Goal: Task Accomplishment & Management: Complete application form

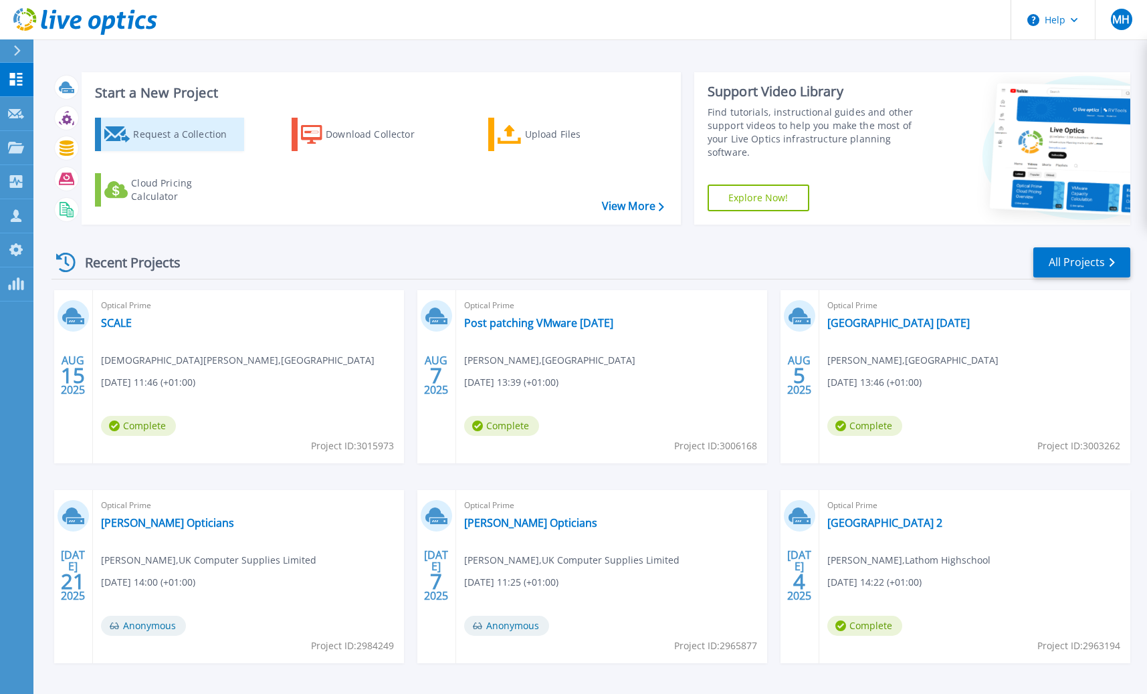
click at [200, 141] on div "Request a Collection" at bounding box center [186, 134] width 107 height 27
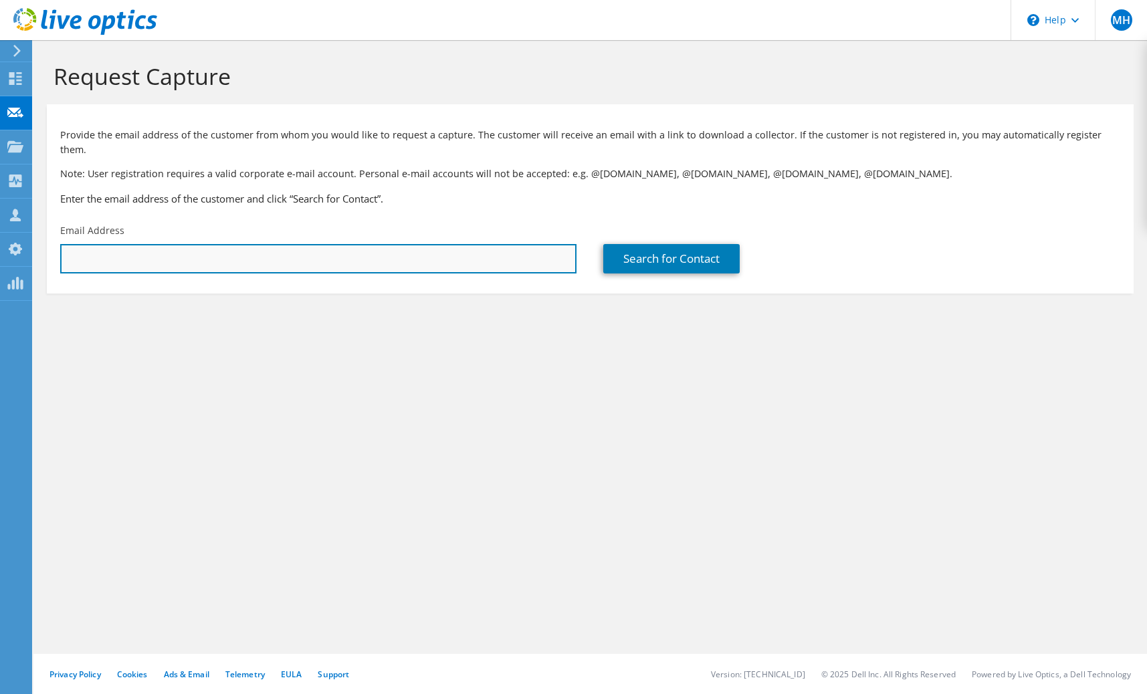
click at [447, 251] on input "text" at bounding box center [318, 258] width 516 height 29
paste input "gavin.thompson@ramsden.international.co.uk"
type input "gavin.thompson@ramsden.international.co.uk"
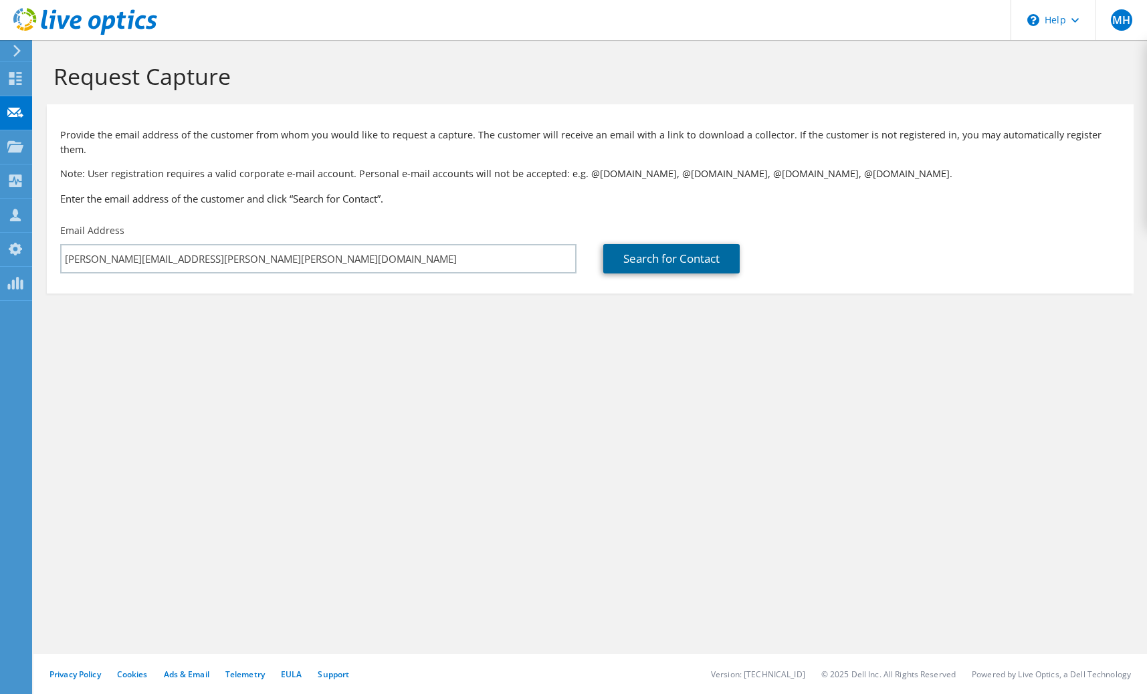
click at [720, 250] on link "Search for Contact" at bounding box center [671, 258] width 136 height 29
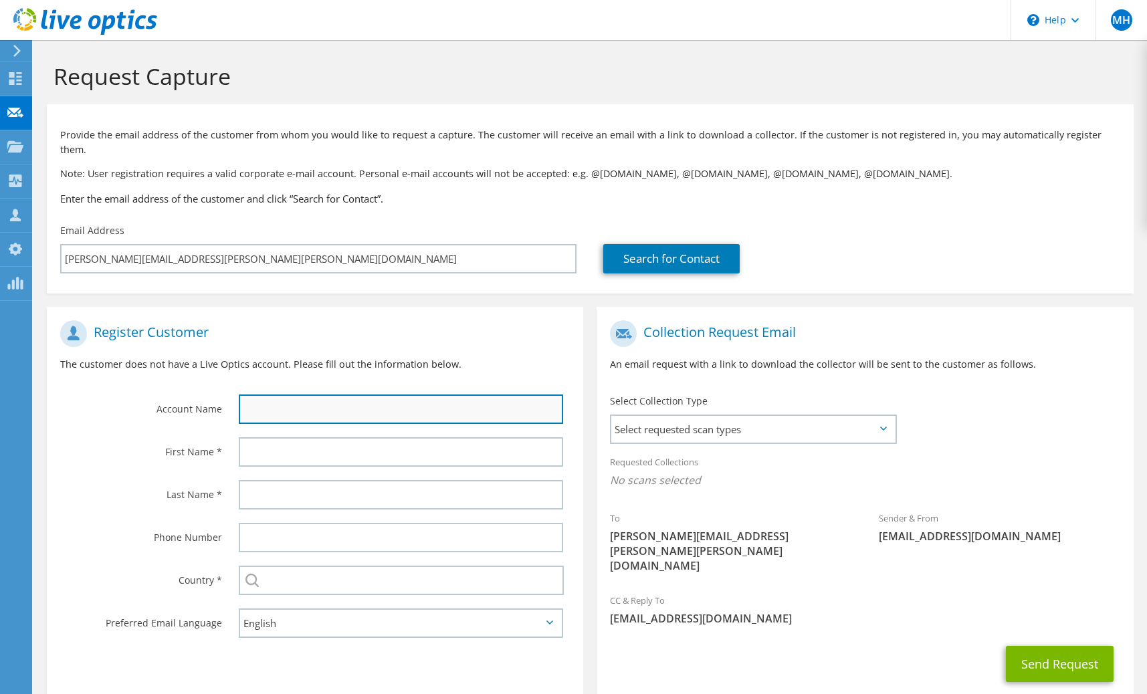
click at [376, 395] on input "text" at bounding box center [401, 409] width 324 height 29
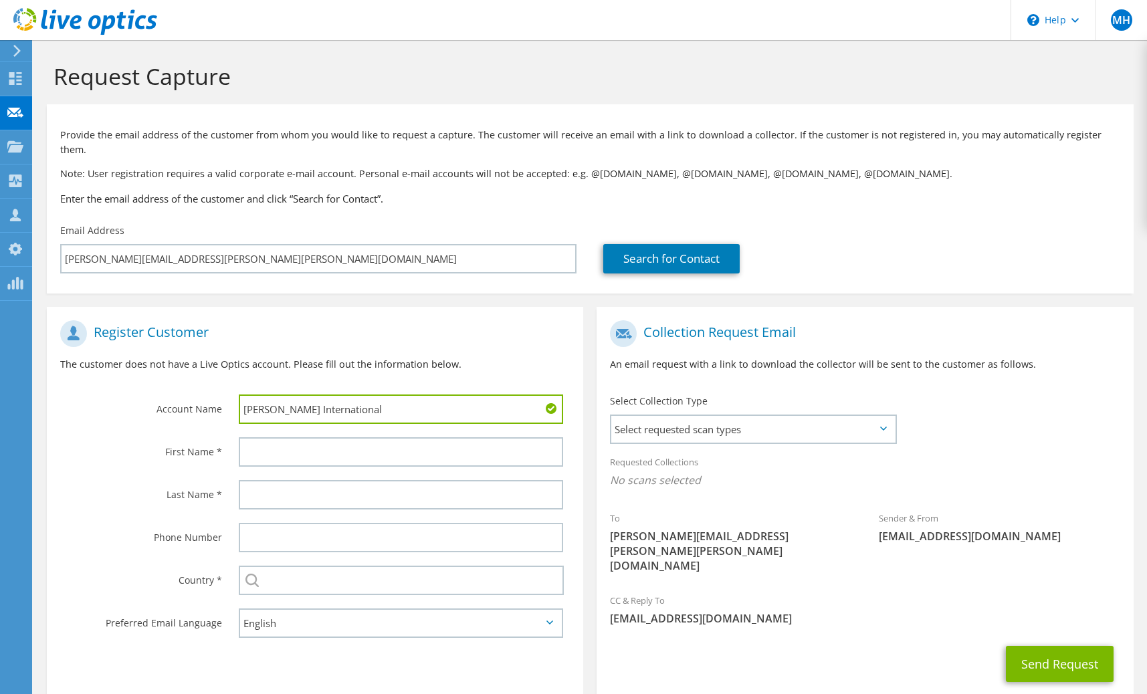
type input "Ramsden International"
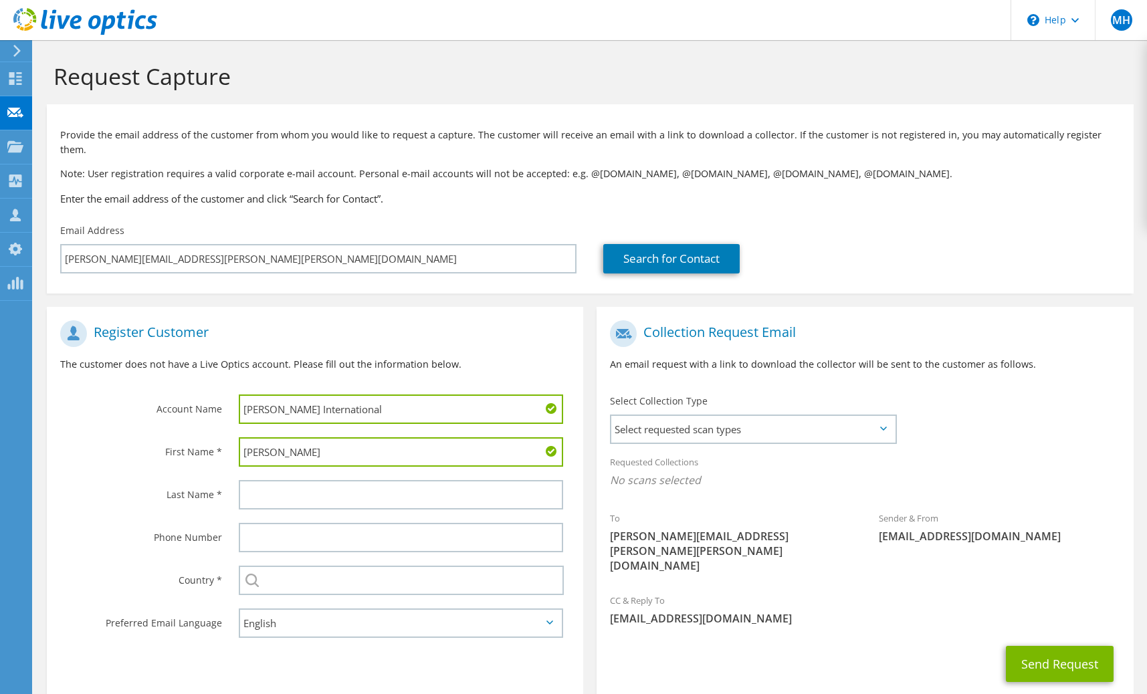
type input "Gavin"
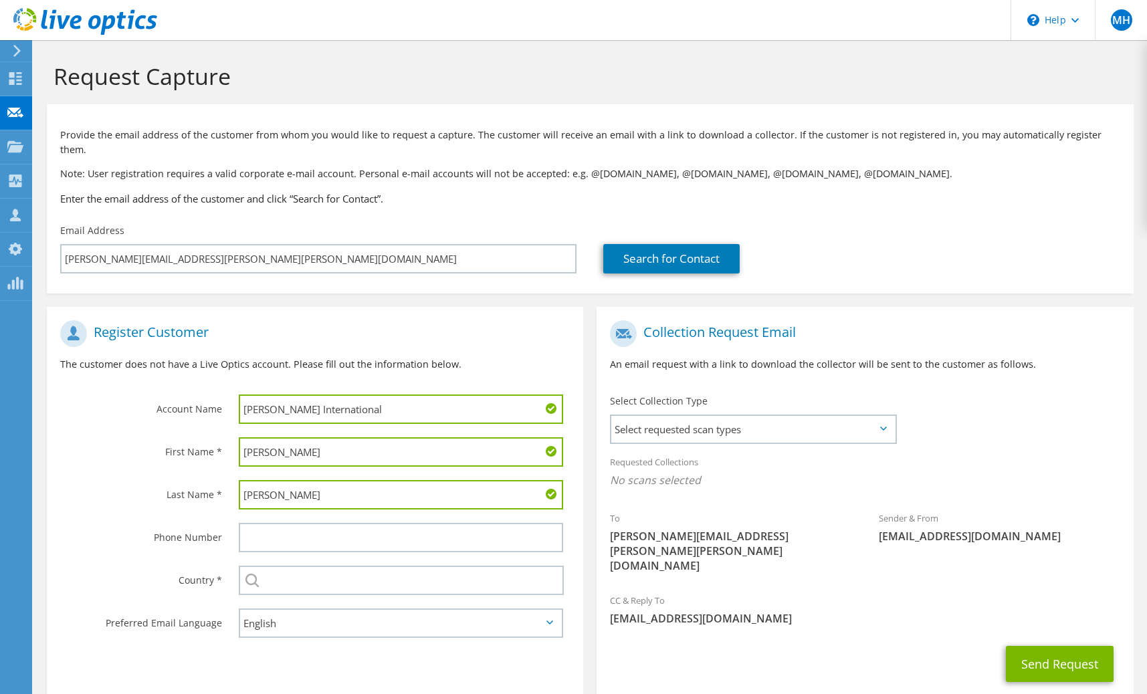
type input "Thompson"
click at [346, 570] on input "text" at bounding box center [401, 580] width 325 height 29
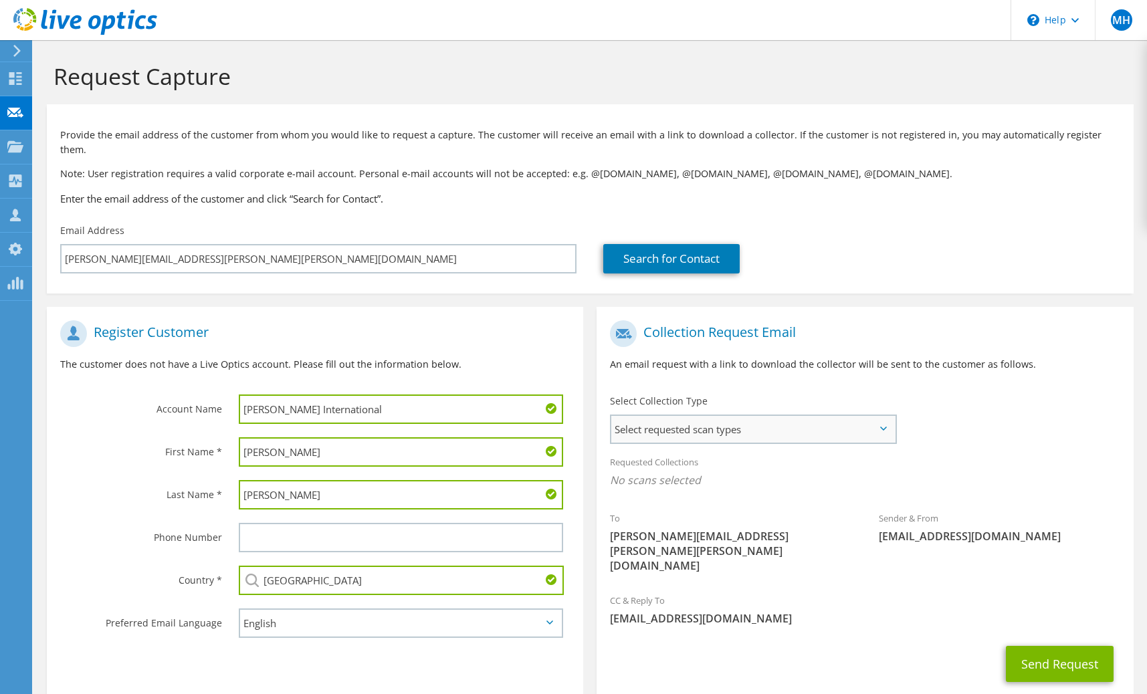
type input "[GEOGRAPHIC_DATA]"
click at [789, 425] on span "Select requested scan types" at bounding box center [753, 429] width 284 height 27
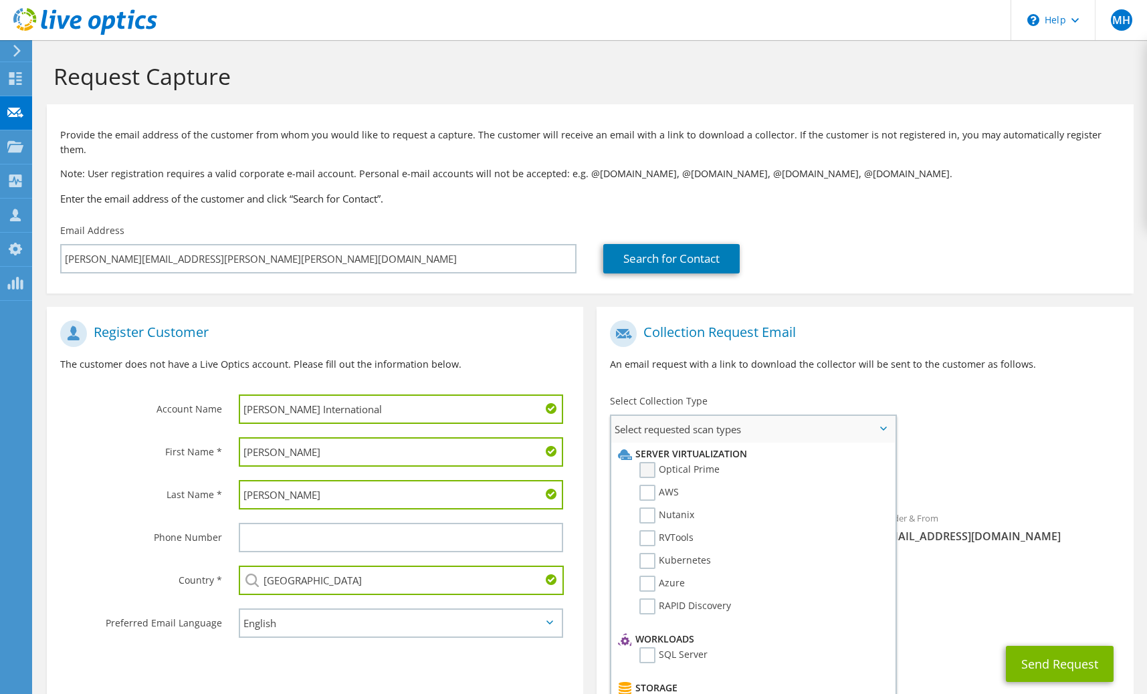
click at [651, 462] on label "Optical Prime" at bounding box center [679, 470] width 80 height 16
click at [0, 0] on input "Optical Prime" at bounding box center [0, 0] width 0 height 0
click at [1020, 415] on div "To gavin.thompson@ramsden.international.co.uk Sender & From liveoptics@liveopti…" at bounding box center [865, 452] width 536 height 277
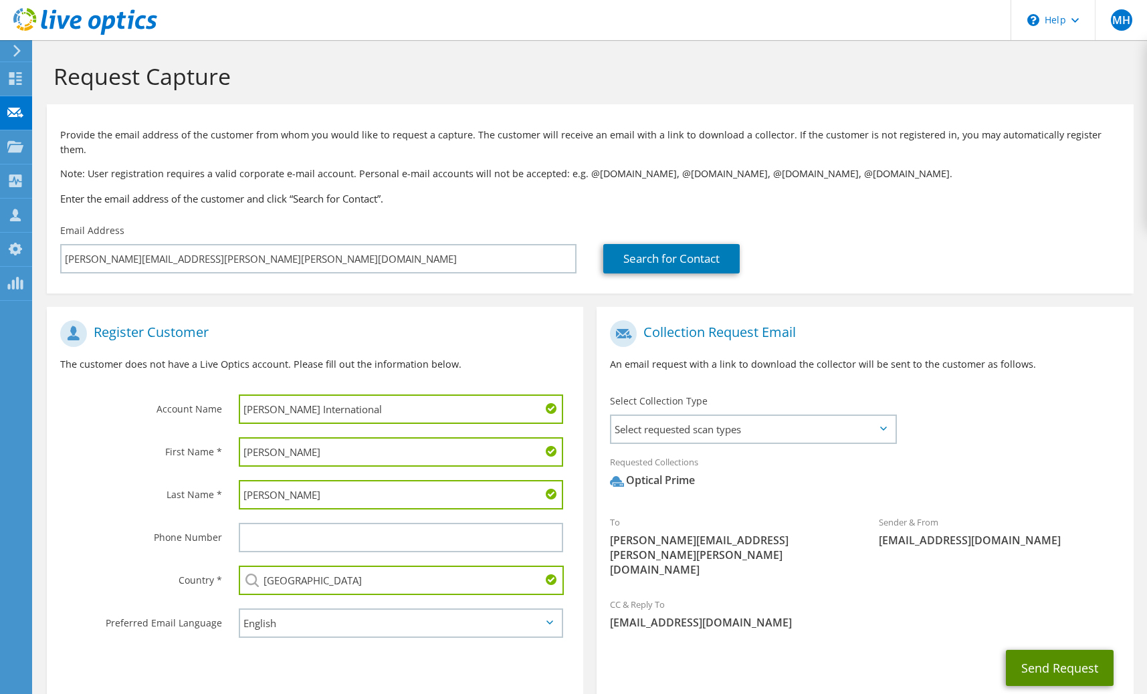
click at [1059, 650] on button "Send Request" at bounding box center [1060, 668] width 108 height 36
